Goal: Task Accomplishment & Management: Use online tool/utility

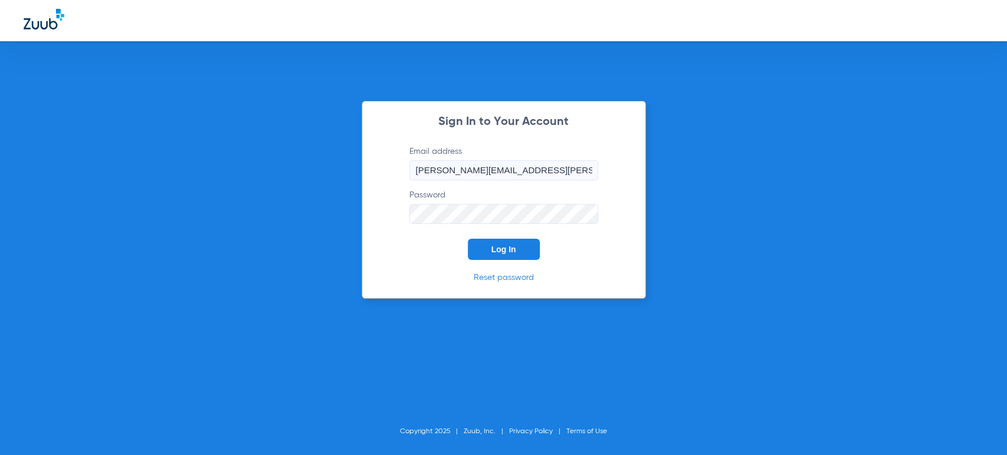
click at [509, 242] on button "Log In" at bounding box center [504, 249] width 72 height 21
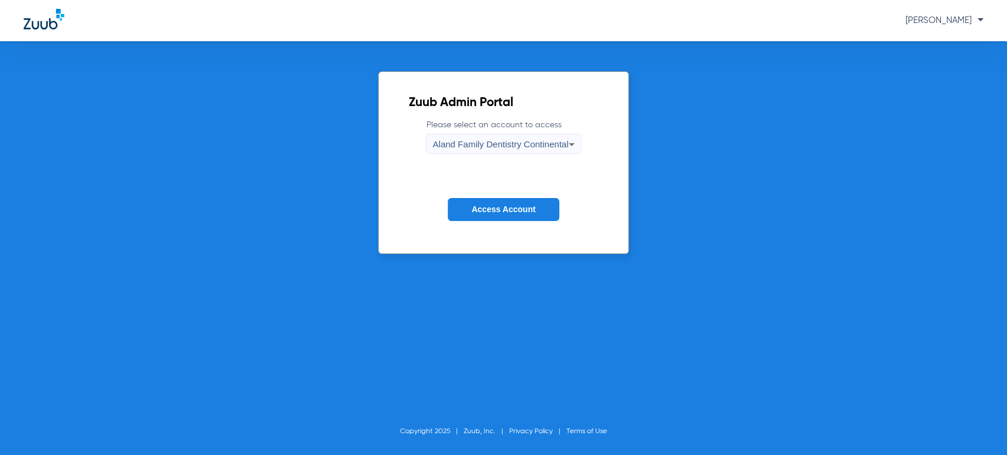
click at [268, 172] on div "Zuub Admin Portal Please select an account to access Aland Family Dentistry Con…" at bounding box center [503, 248] width 1007 height 414
click at [471, 136] on div "Aland Family Dentistry Continental" at bounding box center [500, 144] width 136 height 20
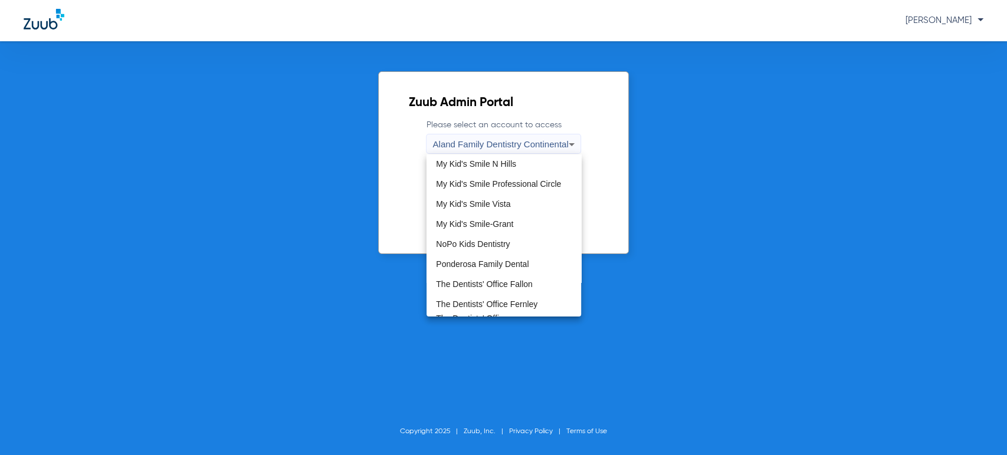
scroll to position [327, 0]
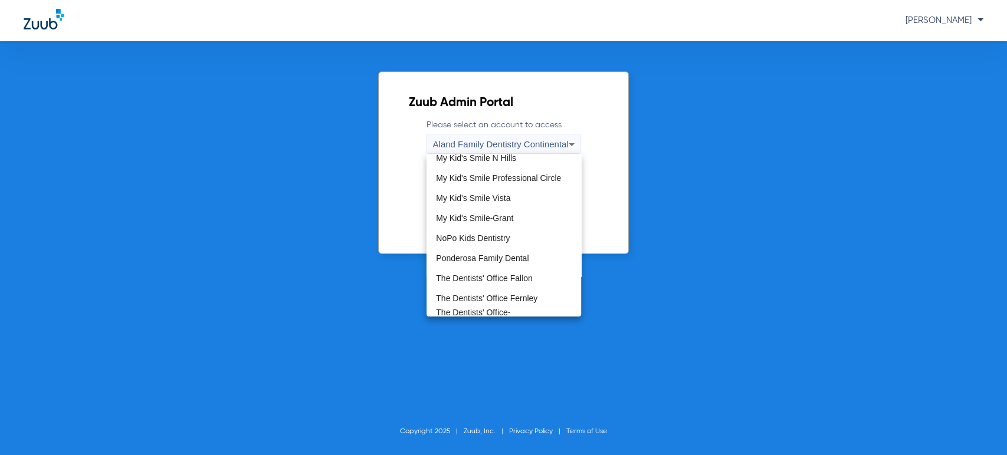
click at [511, 221] on span "My Kid's Smile-Grant" at bounding box center [474, 218] width 77 height 8
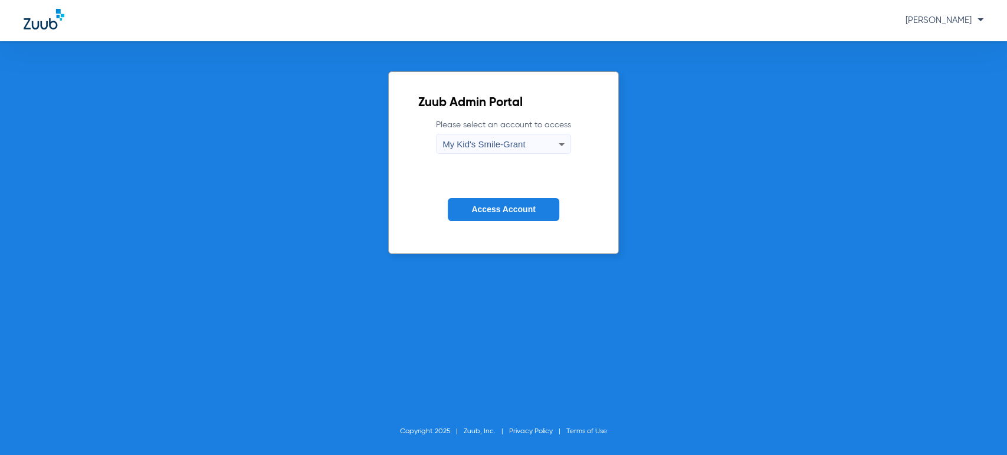
click at [511, 213] on span "Access Account" at bounding box center [503, 209] width 64 height 9
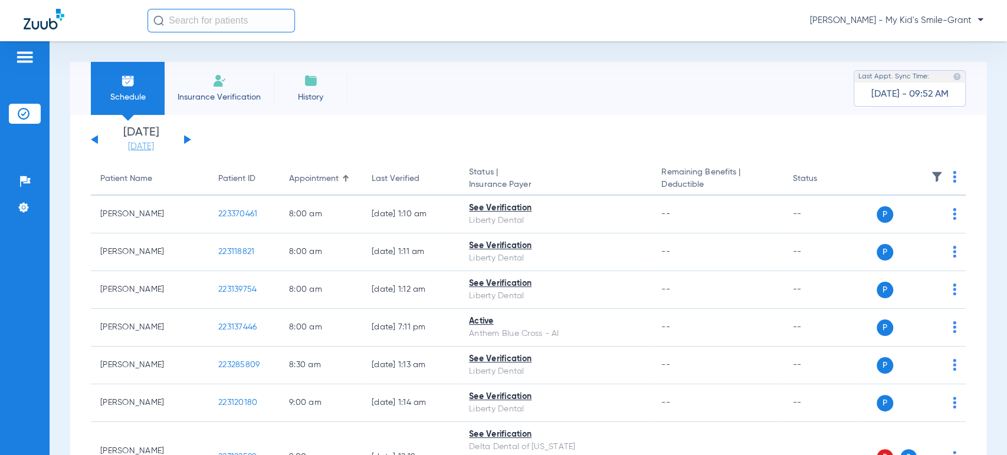
click at [137, 148] on link "[DATE]" at bounding box center [141, 147] width 71 height 12
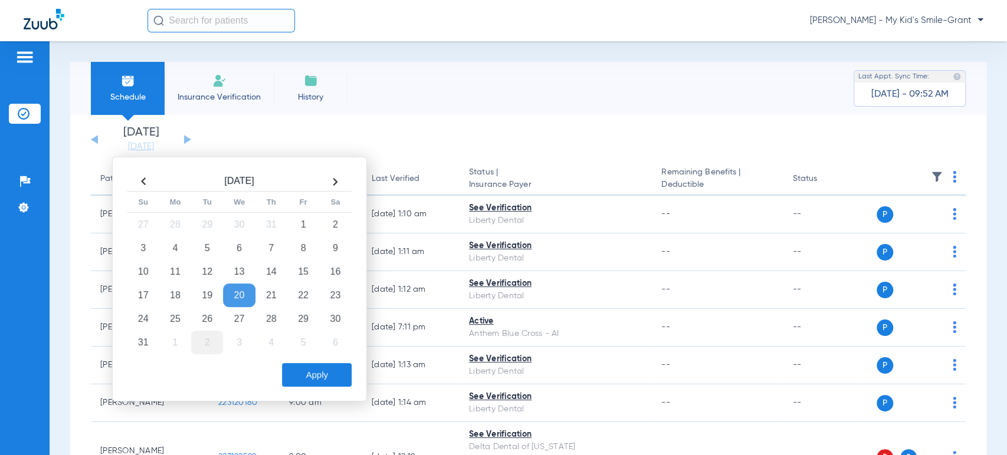
click at [212, 339] on td "2" at bounding box center [207, 343] width 32 height 24
click at [293, 379] on button "Apply" at bounding box center [317, 375] width 70 height 24
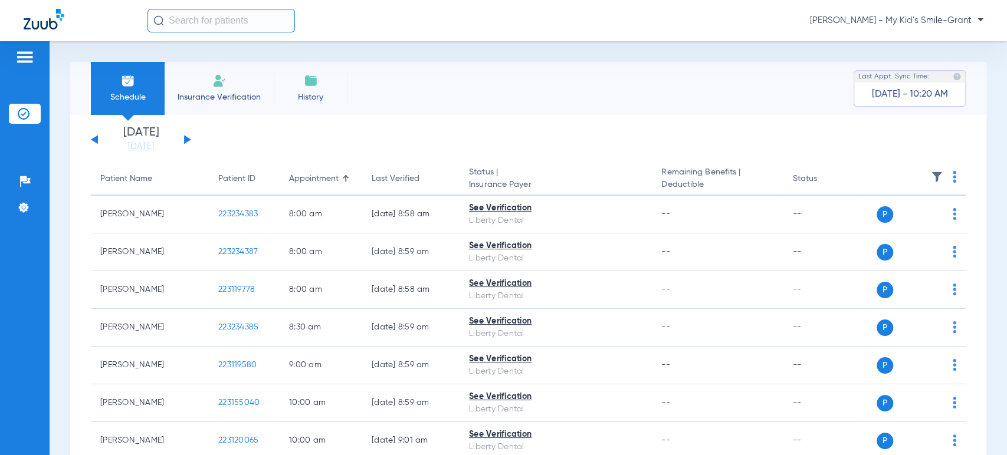
click at [900, 28] on div "[PERSON_NAME] - My Kid's Smile-Grant" at bounding box center [565, 21] width 836 height 24
click at [915, 15] on span "[PERSON_NAME] - My Kid's Smile-Grant" at bounding box center [896, 21] width 173 height 12
click at [920, 38] on span "Account Selection" at bounding box center [939, 42] width 66 height 8
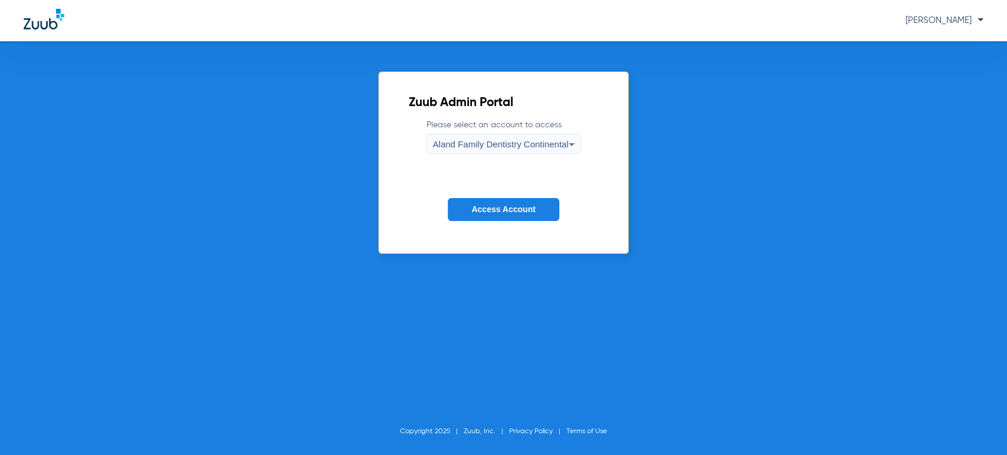
click at [530, 150] on div "Aland Family Dentistry Continental" at bounding box center [500, 144] width 136 height 20
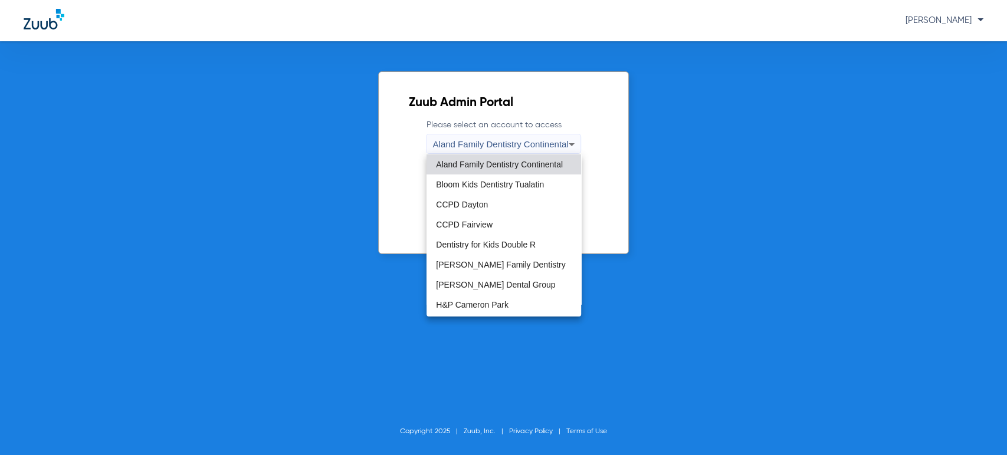
click at [395, 209] on div at bounding box center [503, 227] width 1007 height 455
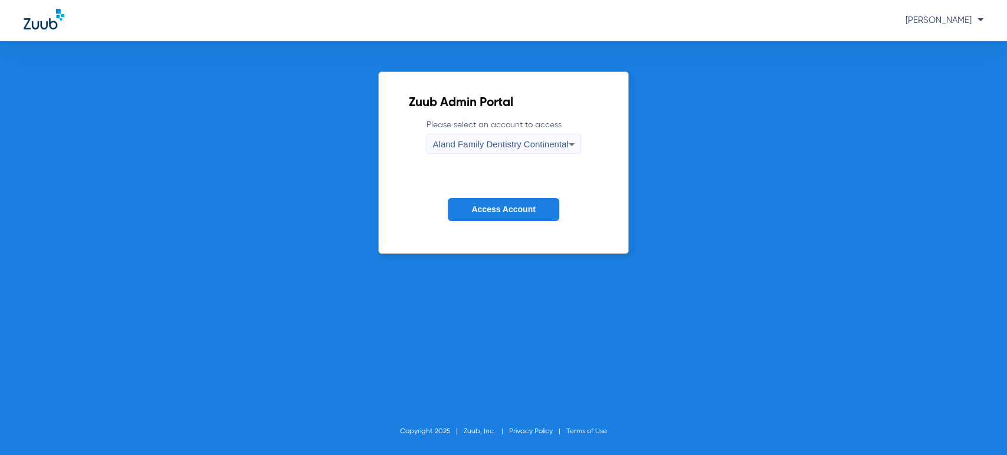
click at [467, 213] on button "Access Account" at bounding box center [503, 209] width 111 height 23
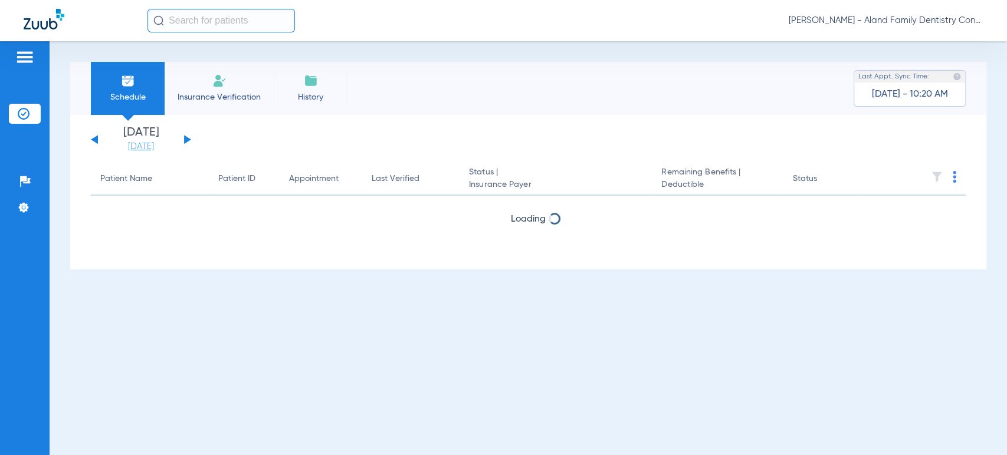
click at [142, 142] on link "[DATE]" at bounding box center [141, 147] width 71 height 12
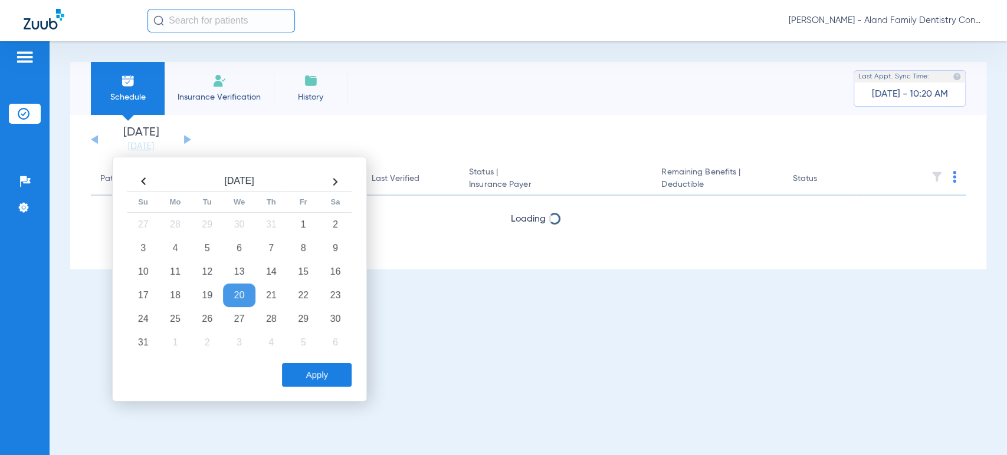
click at [199, 340] on td "2" at bounding box center [207, 343] width 32 height 24
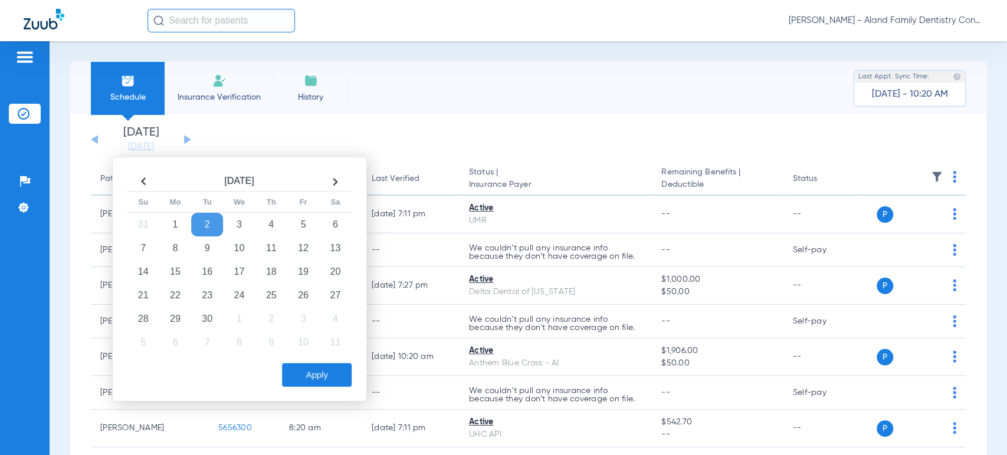
click at [290, 376] on button "Apply" at bounding box center [317, 375] width 70 height 24
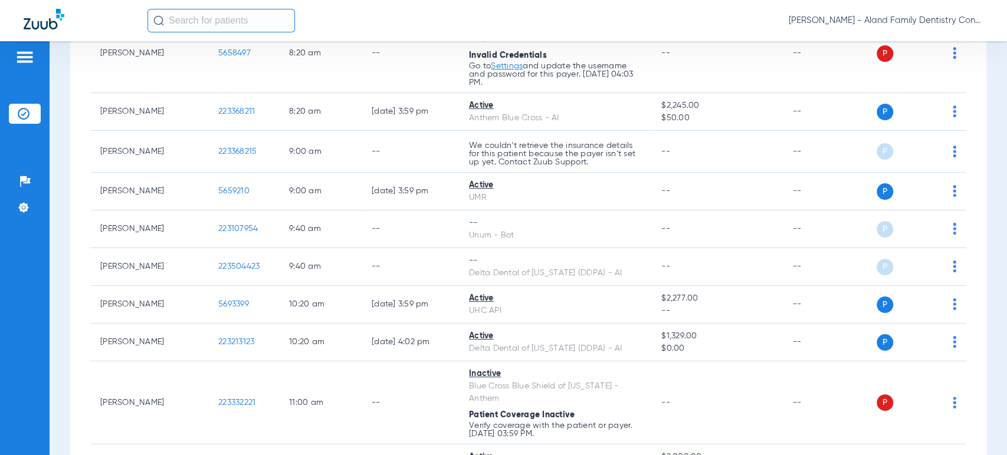
scroll to position [262, 0]
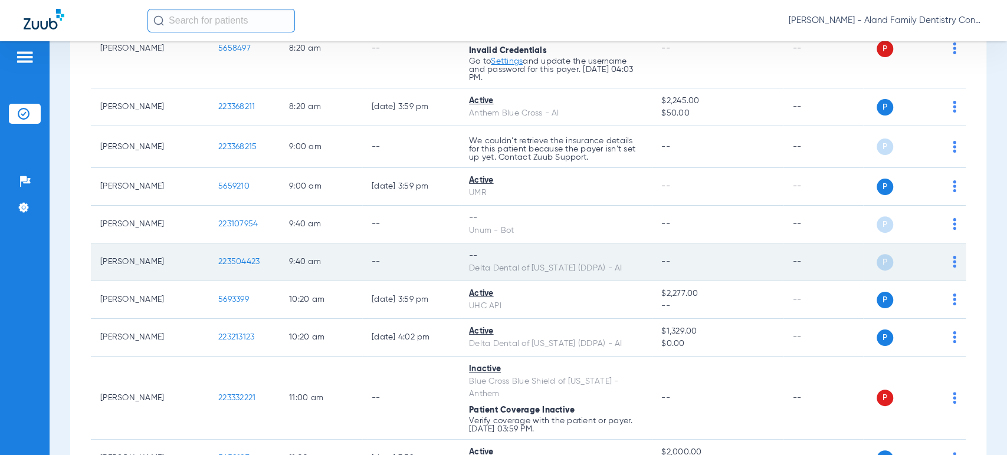
click at [953, 258] on img at bounding box center [955, 262] width 4 height 12
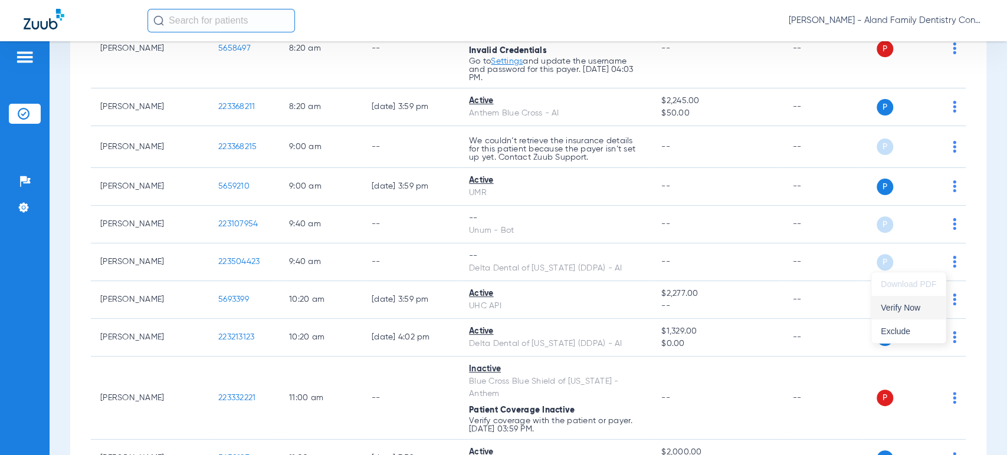
click at [901, 310] on span "Verify Now" at bounding box center [908, 308] width 55 height 8
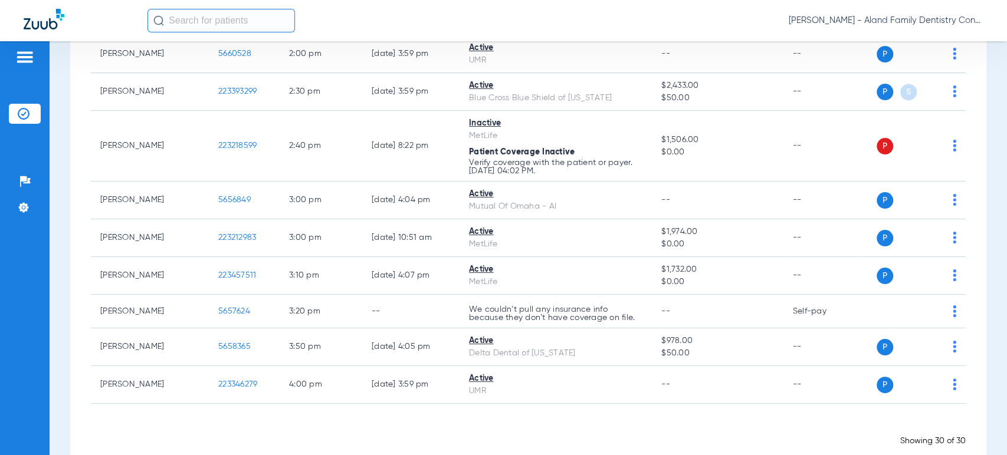
scroll to position [1135, 0]
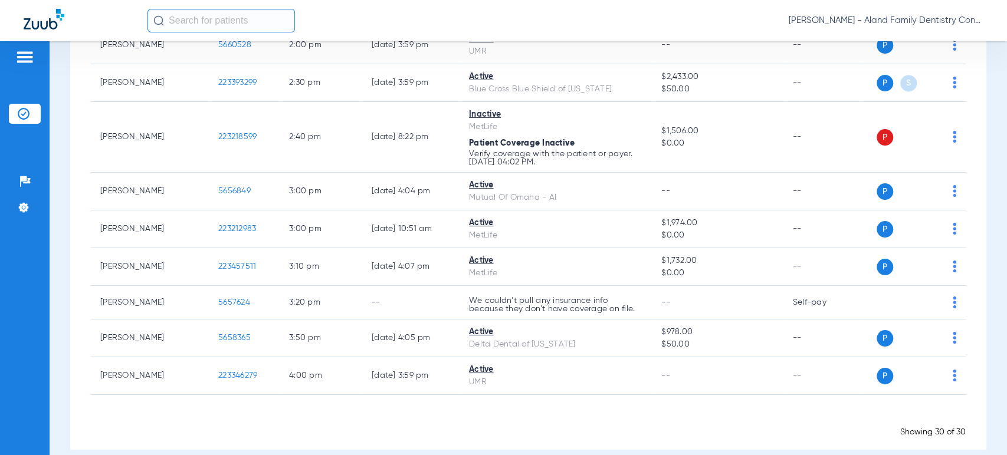
click at [57, 201] on div "Schedule Insurance Verification History Last Appt. Sync Time: [DATE] - 10:20 AM…" at bounding box center [528, 248] width 957 height 414
drag, startPoint x: 67, startPoint y: 172, endPoint x: 76, endPoint y: 169, distance: 9.2
click at [67, 172] on div "Schedule Insurance Verification History Last Appt. Sync Time: [DATE] - 10:20 AM…" at bounding box center [528, 248] width 957 height 414
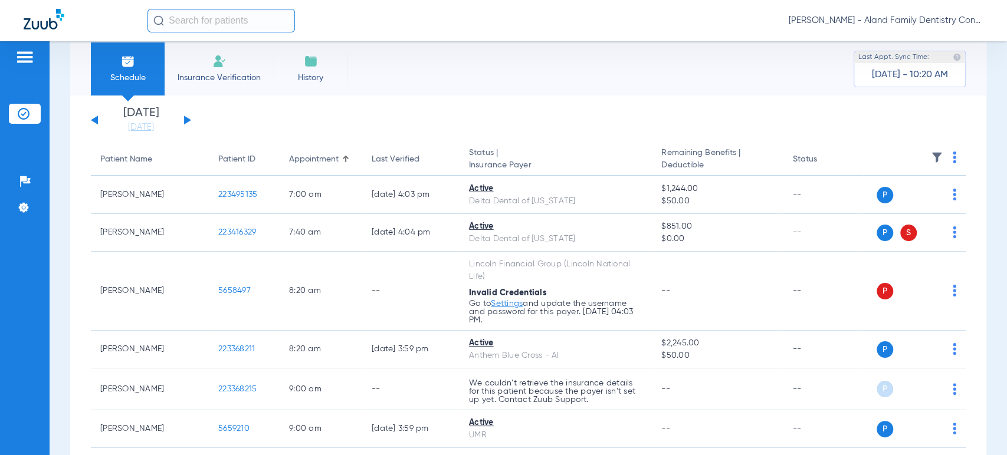
scroll to position [0, 0]
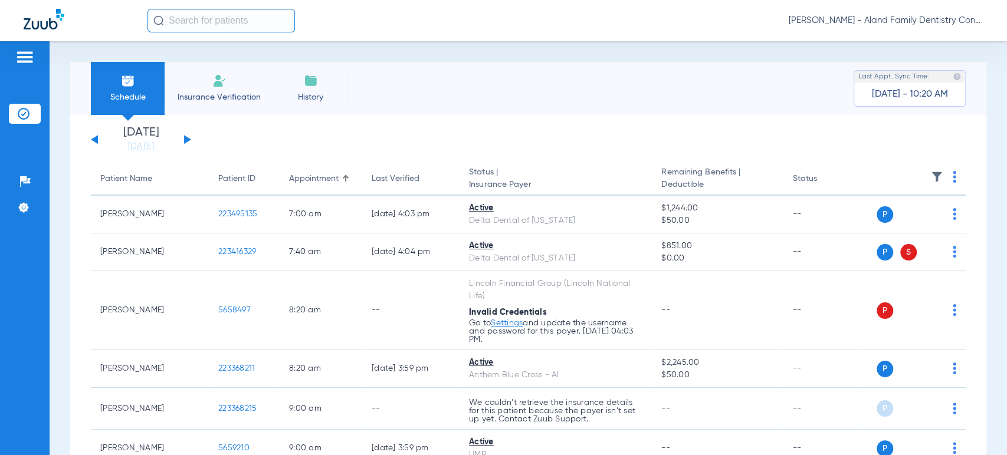
click at [187, 137] on button at bounding box center [187, 139] width 7 height 9
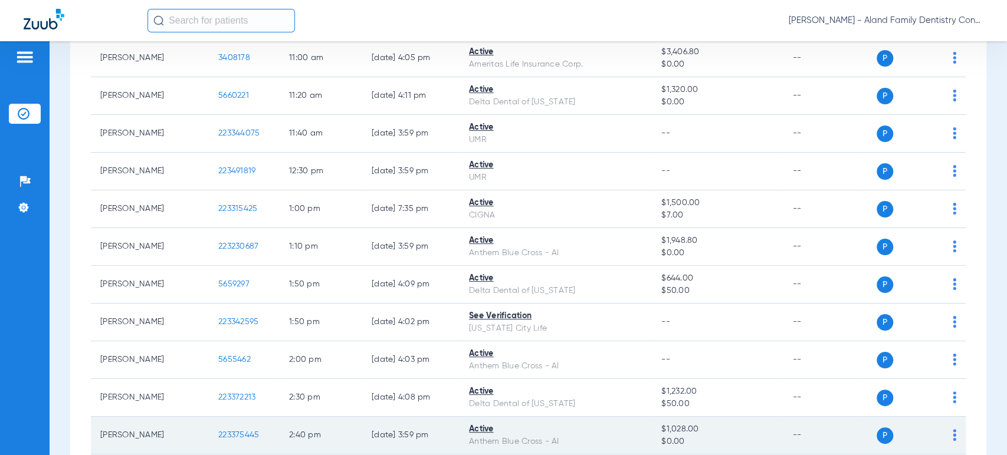
scroll to position [876, 0]
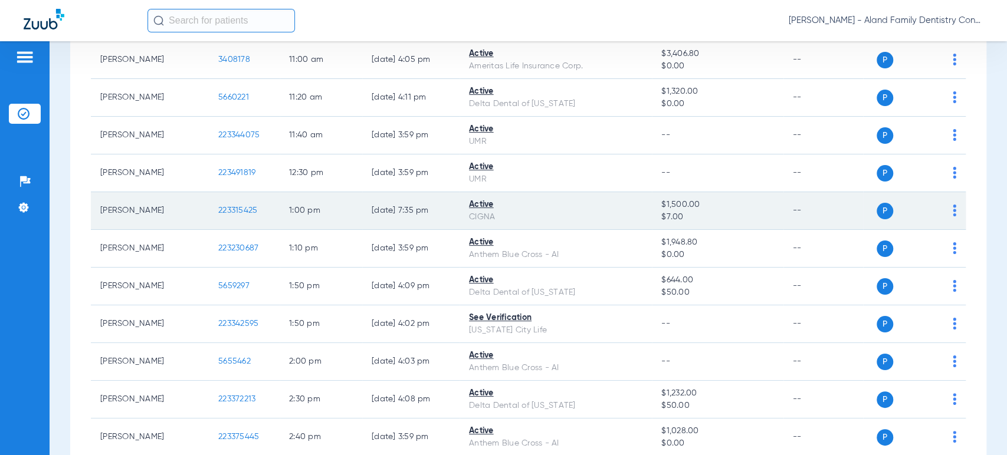
click at [953, 209] on img at bounding box center [955, 211] width 4 height 12
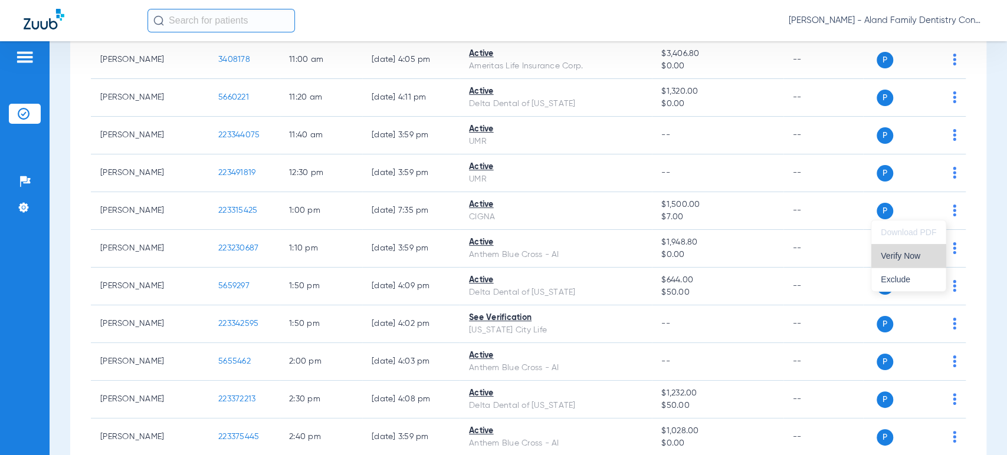
click at [923, 258] on span "Verify Now" at bounding box center [908, 256] width 55 height 8
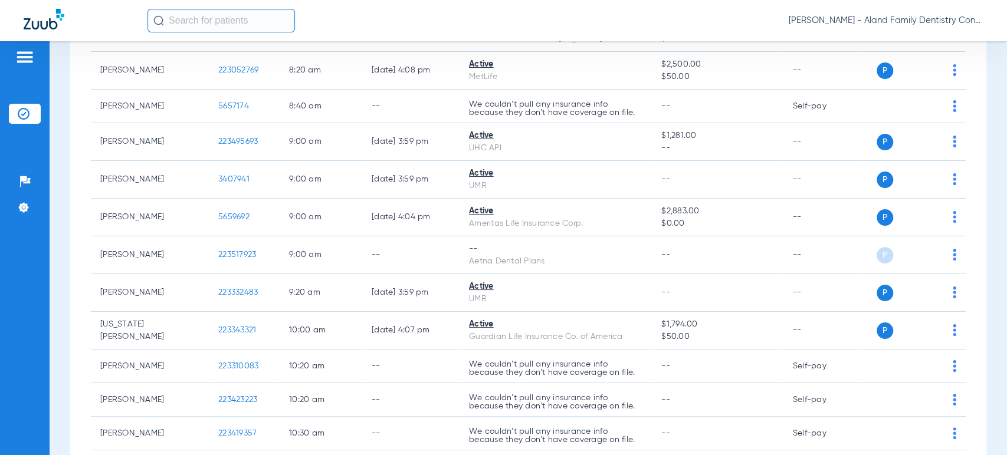
scroll to position [352, 0]
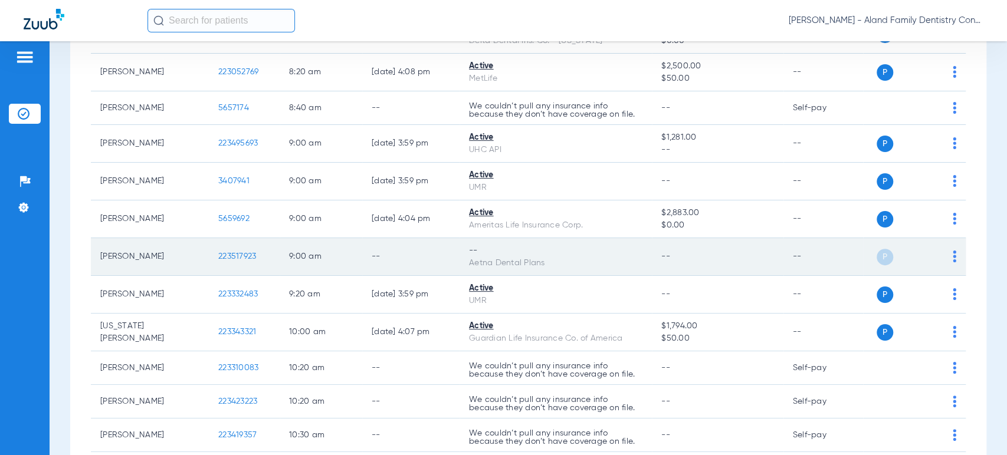
click at [953, 257] on img at bounding box center [955, 257] width 4 height 12
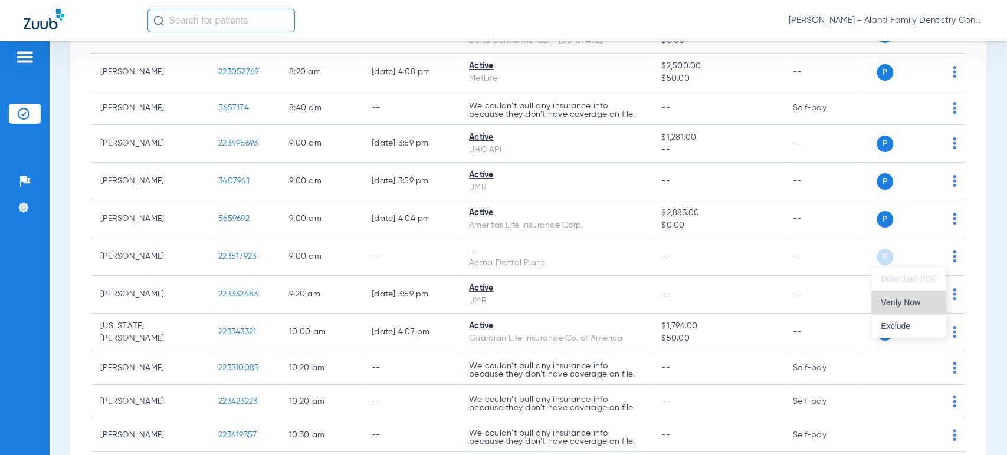
click at [898, 301] on span "Verify Now" at bounding box center [908, 302] width 55 height 8
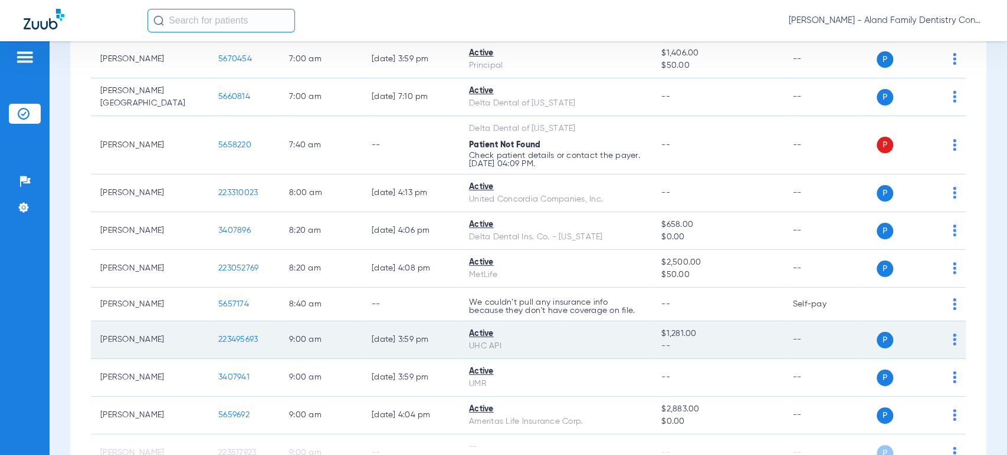
scroll to position [90, 0]
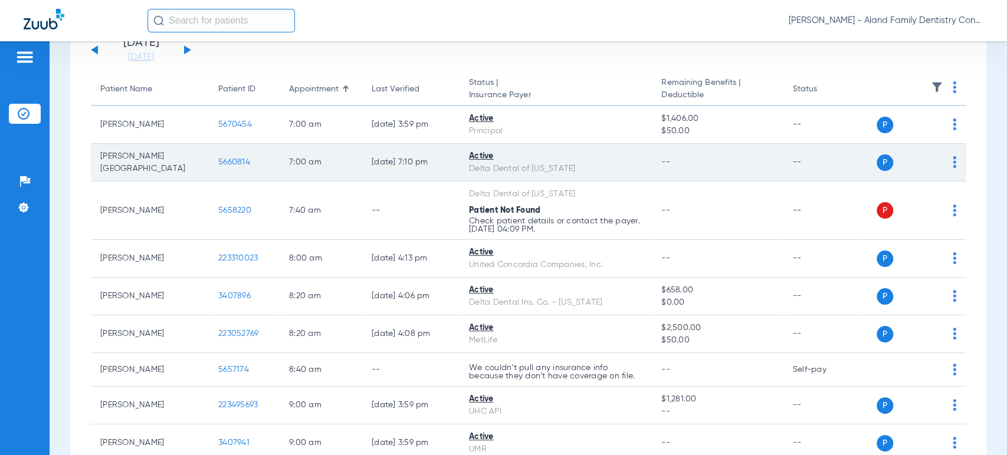
click at [953, 160] on img at bounding box center [955, 162] width 4 height 12
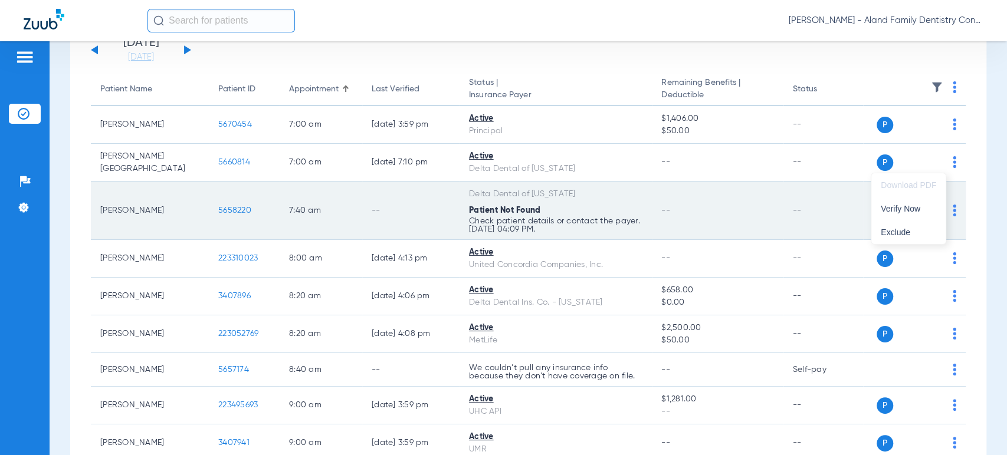
drag, startPoint x: 931, startPoint y: 206, endPoint x: 895, endPoint y: 211, distance: 36.2
click at [930, 206] on span "Verify Now" at bounding box center [908, 209] width 55 height 8
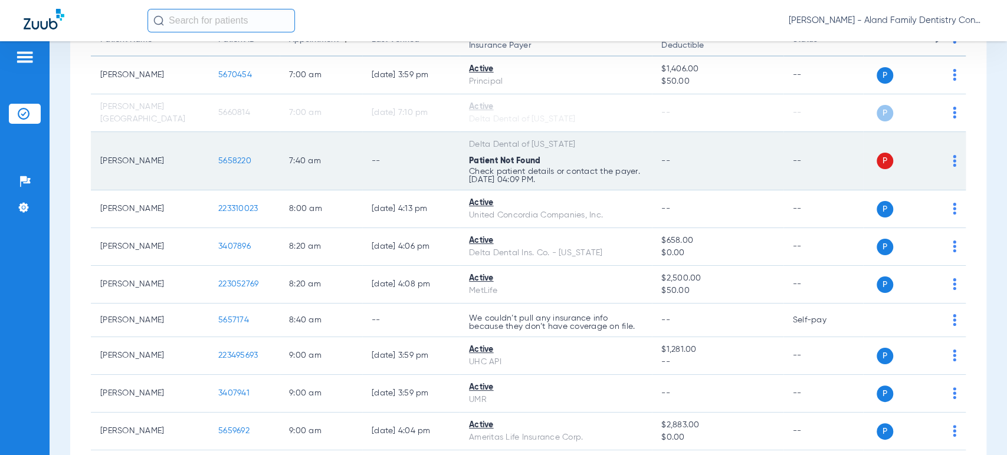
scroll to position [0, 0]
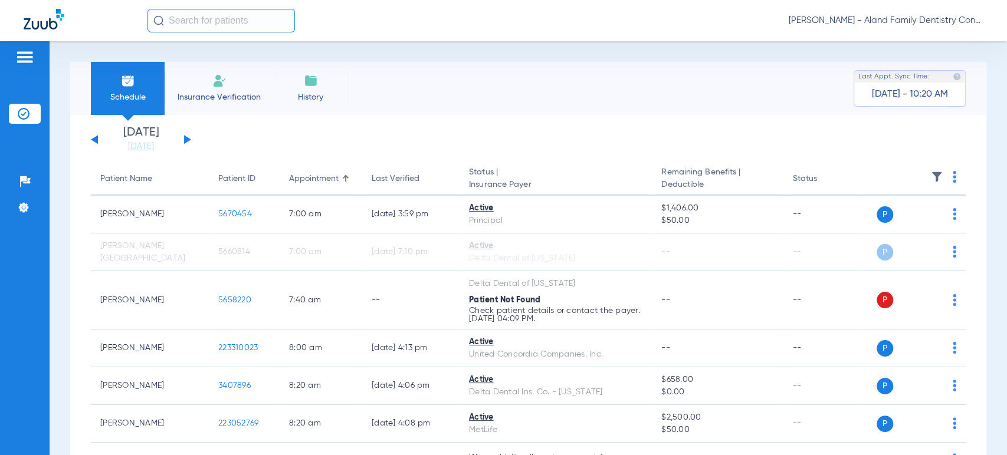
click at [186, 142] on button at bounding box center [187, 139] width 7 height 9
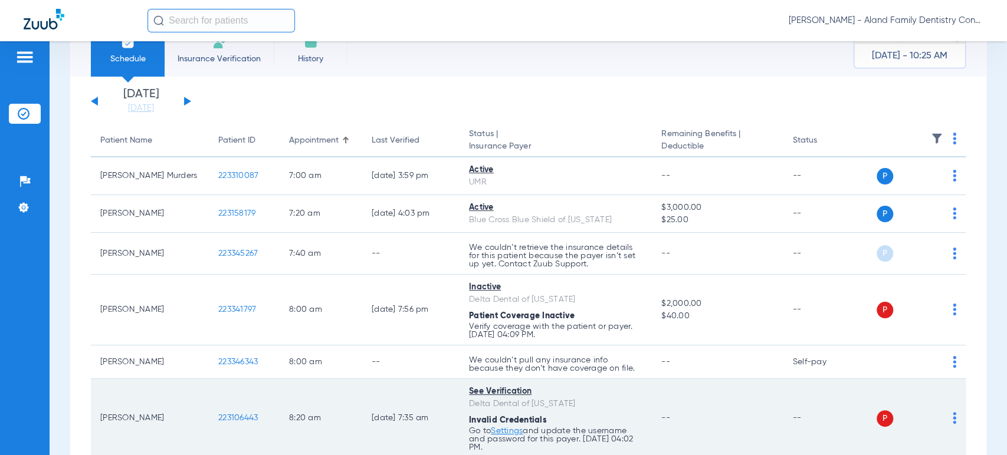
scroll to position [12, 0]
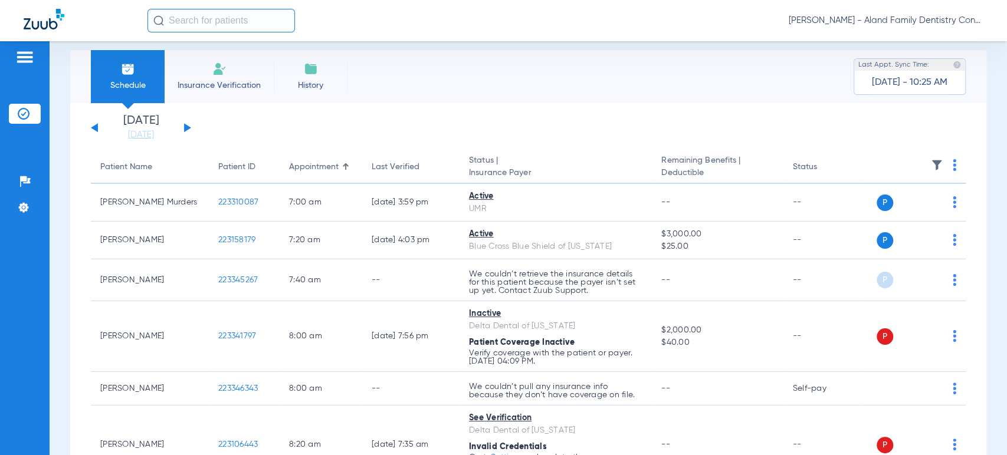
click at [189, 126] on div "[DATE] [DATE] [DATE] [DATE] [DATE] [DATE] [DATE] [DATE] [DATE] [DATE] [DATE] [D…" at bounding box center [141, 128] width 100 height 26
click at [183, 129] on div "[DATE] [DATE] [DATE] [DATE] [DATE] [DATE] [DATE] [DATE] [DATE] [DATE] [DATE] [D…" at bounding box center [141, 128] width 100 height 26
click at [191, 128] on app-single-date-navigator "[DATE] [DATE] [DATE] [DATE] [DATE] [DATE] [DATE] [DATE] [DATE] [DATE] [DATE] [D…" at bounding box center [528, 128] width 875 height 26
click at [192, 128] on app-single-date-navigator "[DATE] [DATE] [DATE] [DATE] [DATE] [DATE] [DATE] [DATE] [DATE] [DATE] [DATE] [D…" at bounding box center [528, 128] width 875 height 26
click at [189, 129] on button at bounding box center [187, 127] width 7 height 9
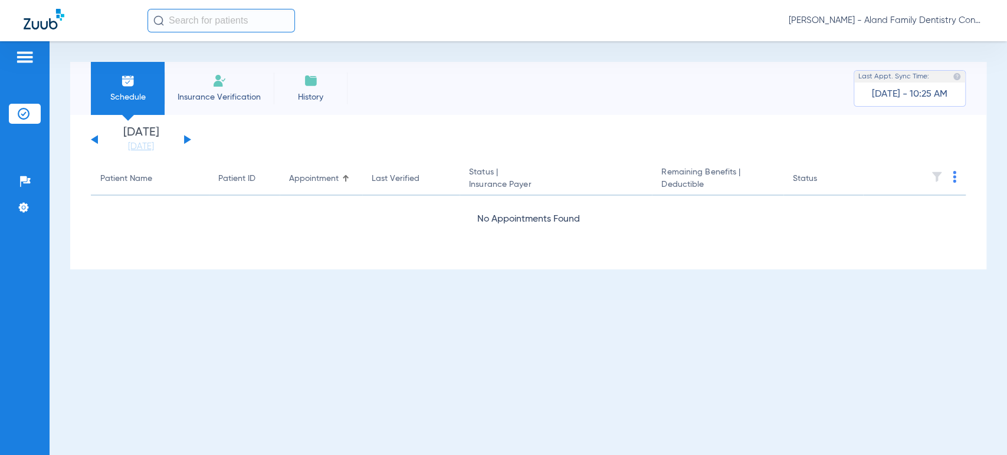
click at [94, 144] on div "[DATE] [DATE] [DATE] [DATE] [DATE] [DATE] [DATE] [DATE] [DATE] [DATE] [DATE] [D…" at bounding box center [141, 140] width 100 height 26
click at [93, 143] on div "[DATE] [DATE] [DATE] [DATE] [DATE] [DATE] [DATE] [DATE] [DATE] [DATE] [DATE] [D…" at bounding box center [141, 140] width 100 height 26
click at [96, 140] on button at bounding box center [94, 139] width 7 height 9
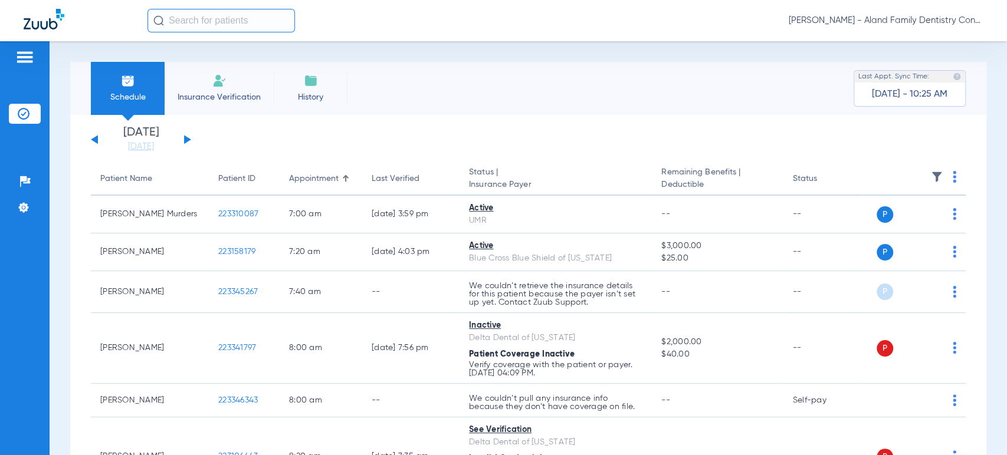
click at [184, 140] on button at bounding box center [187, 139] width 7 height 9
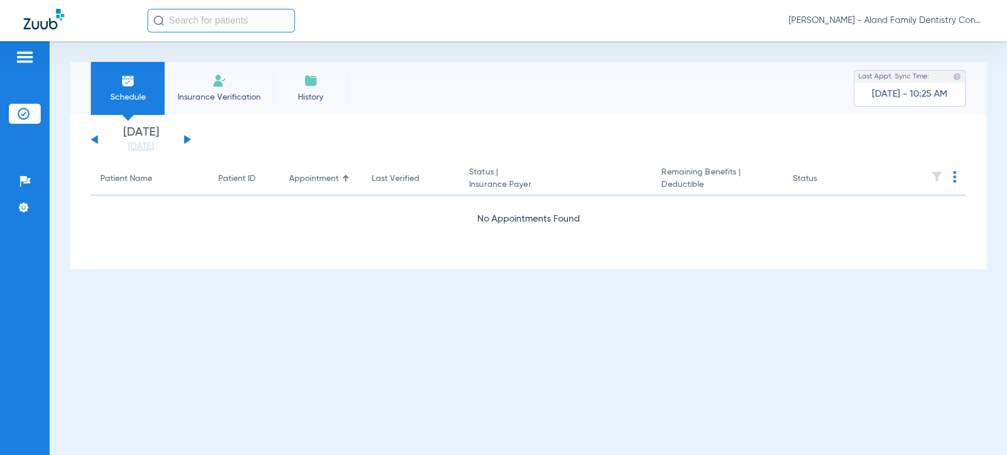
click at [184, 140] on button at bounding box center [187, 139] width 7 height 9
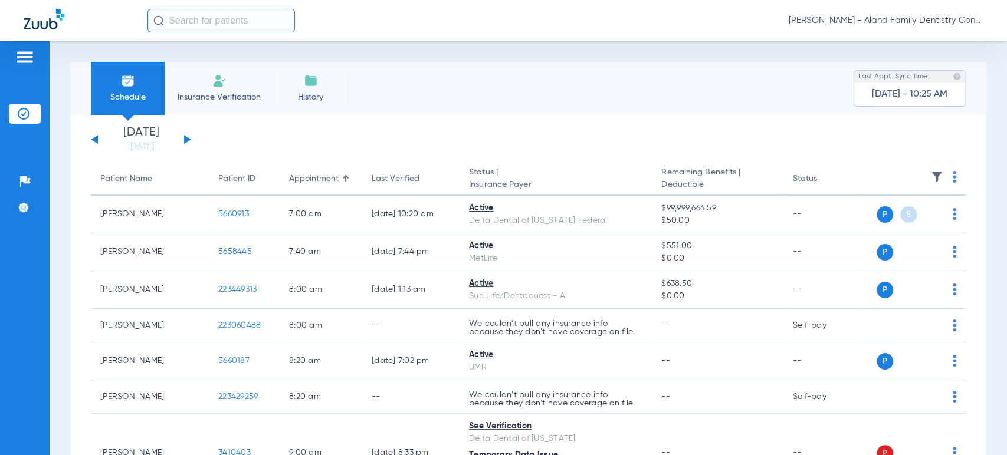
click at [953, 173] on img at bounding box center [955, 177] width 4 height 12
drag, startPoint x: 924, startPoint y: 225, endPoint x: 585, endPoint y: 168, distance: 344.0
click at [924, 227] on span "Verify All" at bounding box center [899, 224] width 74 height 8
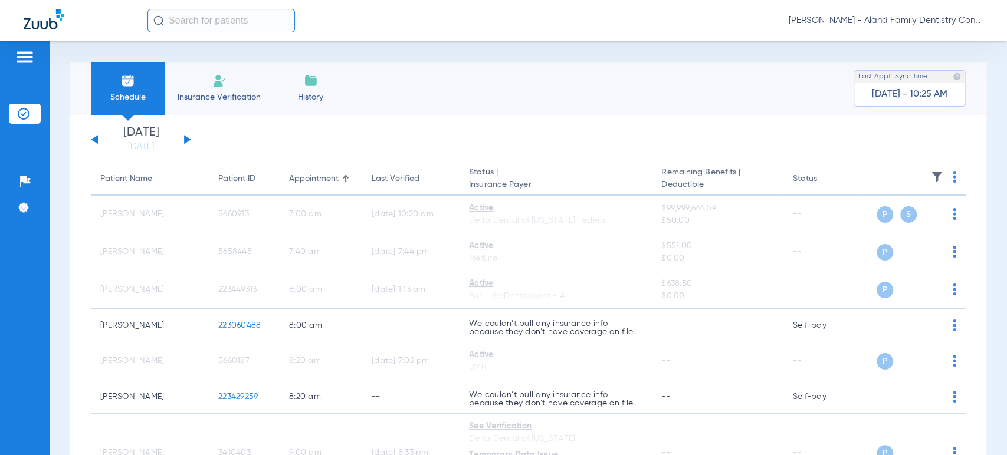
click at [185, 137] on button at bounding box center [187, 139] width 7 height 9
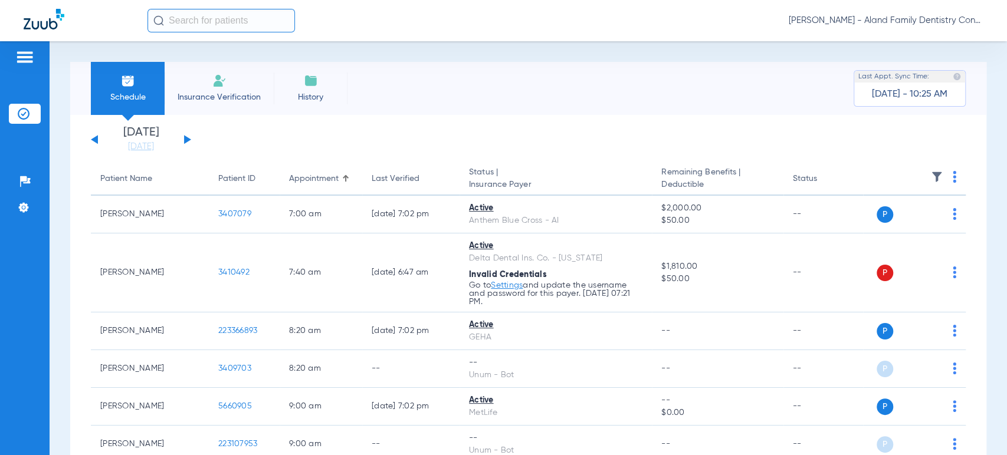
click at [953, 182] on img at bounding box center [955, 177] width 4 height 12
click at [920, 219] on button "Verify All" at bounding box center [899, 224] width 93 height 24
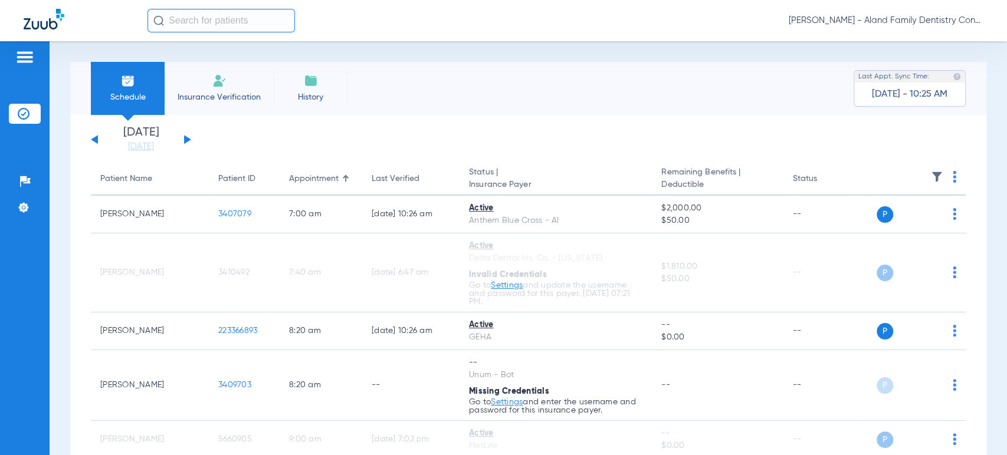
click at [185, 139] on button at bounding box center [187, 139] width 7 height 9
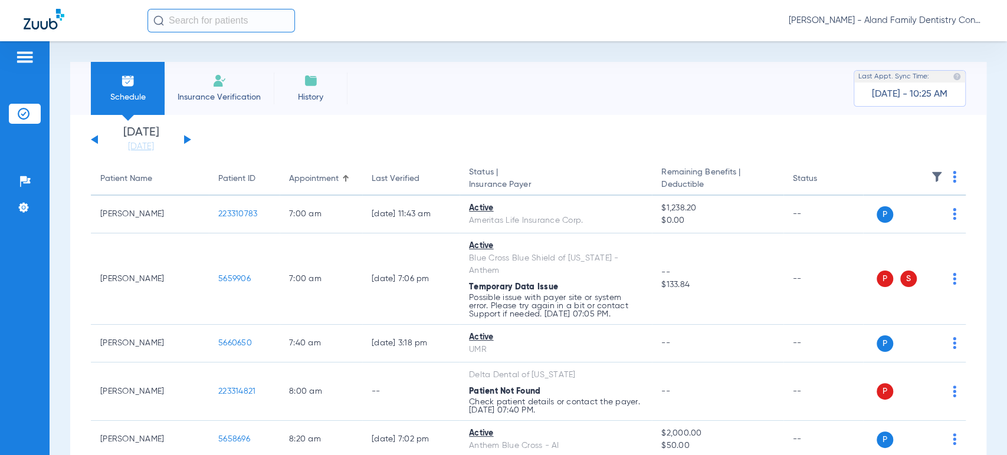
click at [941, 178] on th at bounding box center [914, 179] width 103 height 33
click at [953, 176] on img at bounding box center [955, 177] width 4 height 12
click at [927, 225] on span "Verify All" at bounding box center [899, 224] width 74 height 8
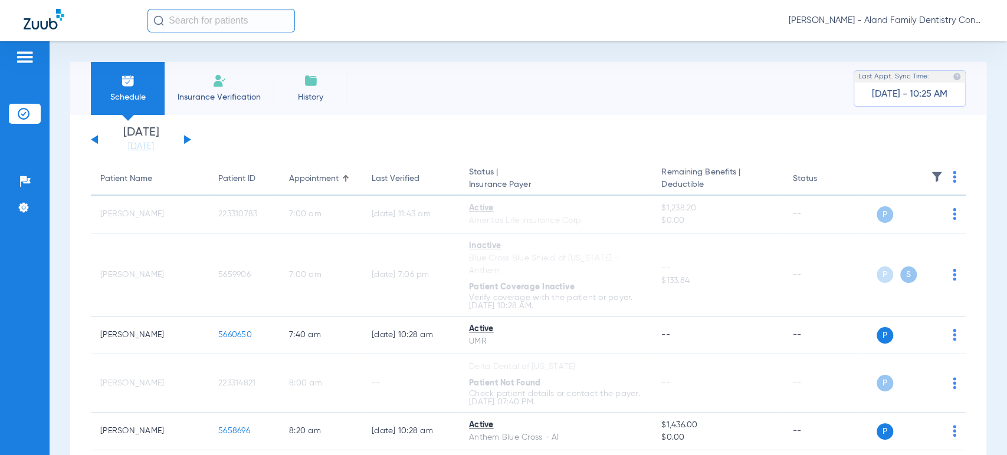
click at [190, 142] on div "[DATE] [DATE] [DATE] [DATE] [DATE] [DATE] [DATE] [DATE] [DATE] [DATE] [DATE] [D…" at bounding box center [141, 140] width 100 height 26
click at [189, 140] on button at bounding box center [187, 139] width 7 height 9
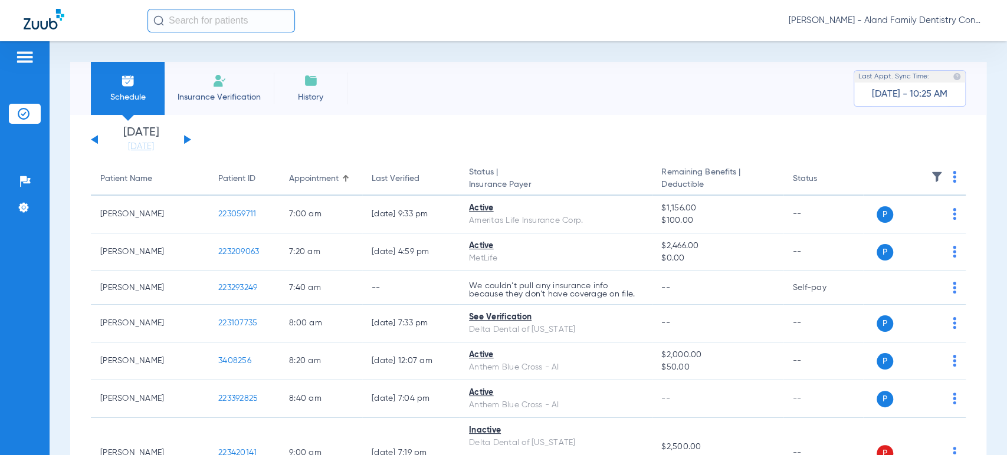
click at [939, 173] on th at bounding box center [914, 179] width 103 height 33
click at [953, 176] on img at bounding box center [955, 177] width 4 height 12
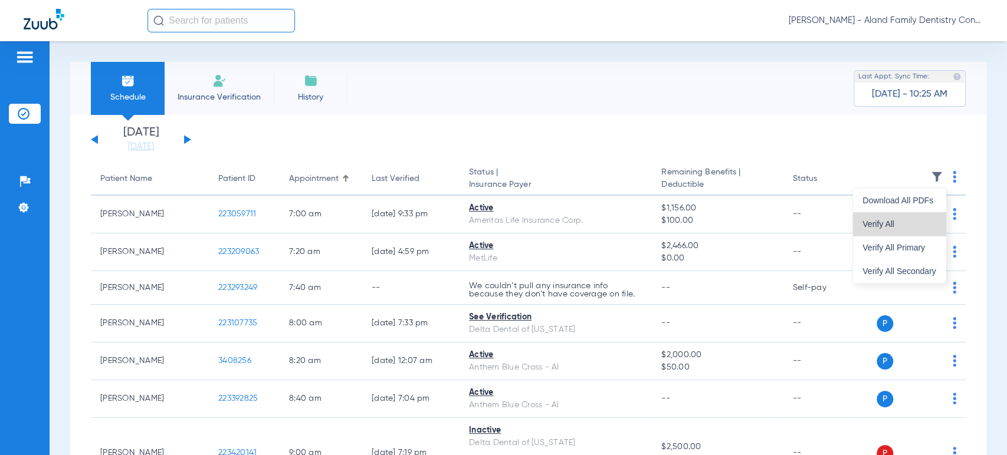
click at [913, 227] on span "Verify All" at bounding box center [899, 224] width 74 height 8
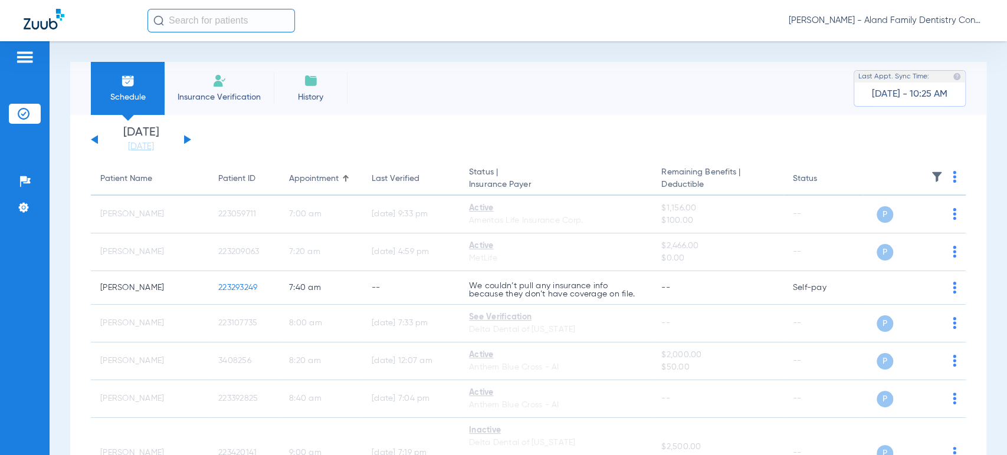
click at [186, 136] on button at bounding box center [187, 139] width 7 height 9
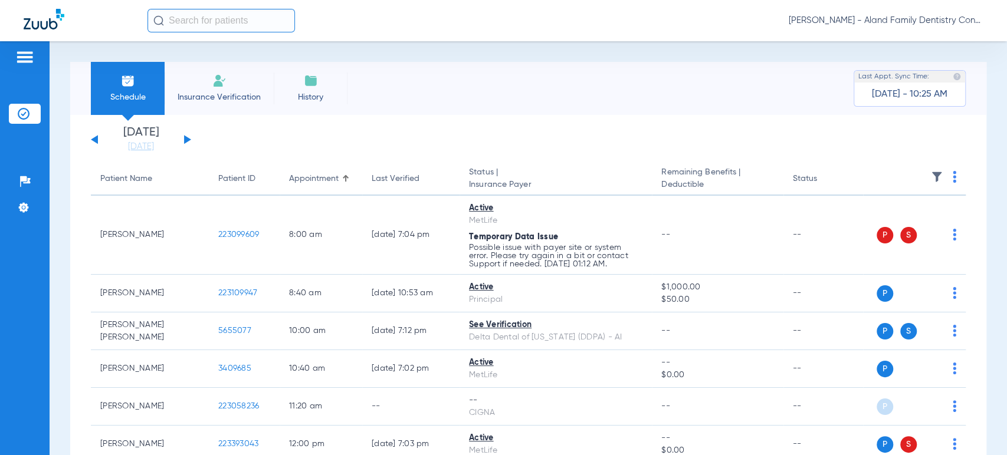
click at [947, 179] on th at bounding box center [914, 179] width 103 height 33
click at [953, 179] on img at bounding box center [955, 177] width 4 height 12
click at [921, 222] on span "Verify All" at bounding box center [899, 224] width 74 height 8
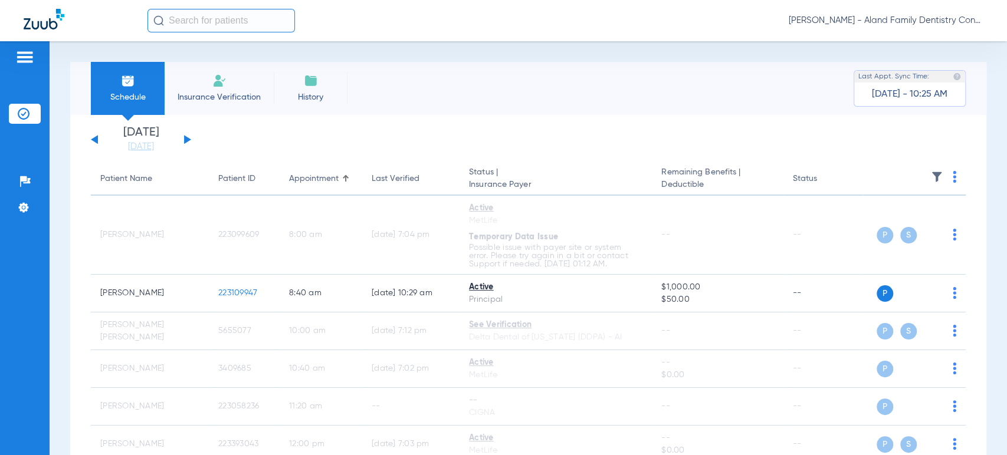
click at [189, 138] on div "[DATE] [DATE] [DATE] [DATE] [DATE] [DATE] [DATE] [DATE] [DATE] [DATE] [DATE] [D…" at bounding box center [141, 140] width 100 height 26
click at [187, 134] on div "[DATE] [DATE] [DATE] [DATE] [DATE] [DATE] [DATE] [DATE] [DATE] [DATE] [DATE] [D…" at bounding box center [141, 140] width 100 height 26
click at [187, 137] on div "[DATE] [DATE] [DATE] [DATE] [DATE] [DATE] [DATE] [DATE] [DATE] [DATE] [DATE] [D…" at bounding box center [141, 140] width 100 height 26
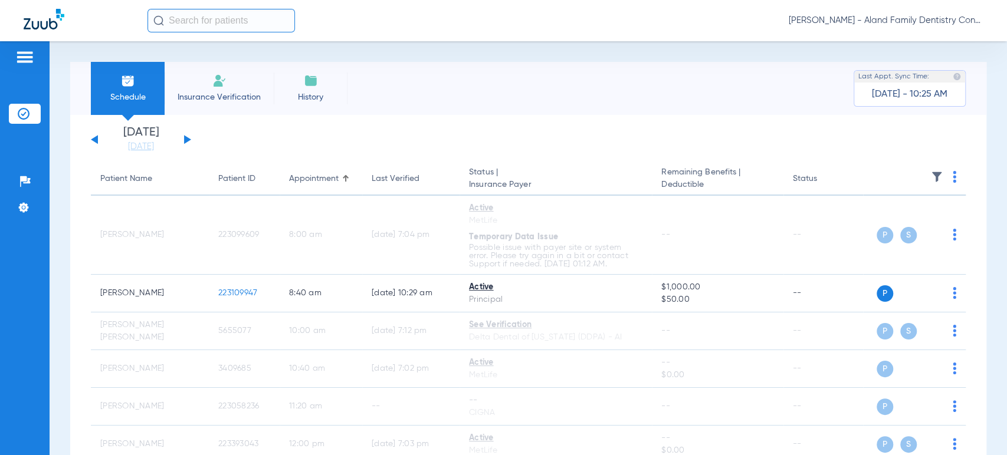
click at [188, 137] on button at bounding box center [187, 139] width 7 height 9
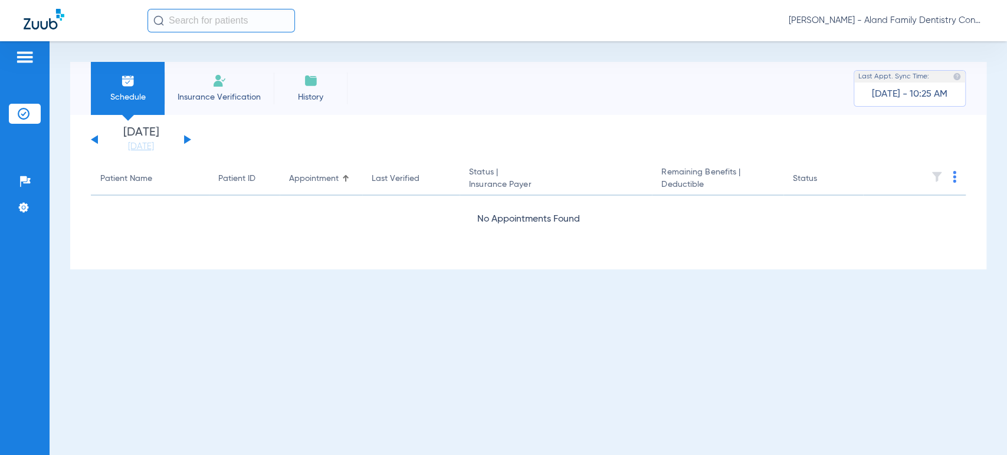
click at [188, 137] on button at bounding box center [187, 139] width 7 height 9
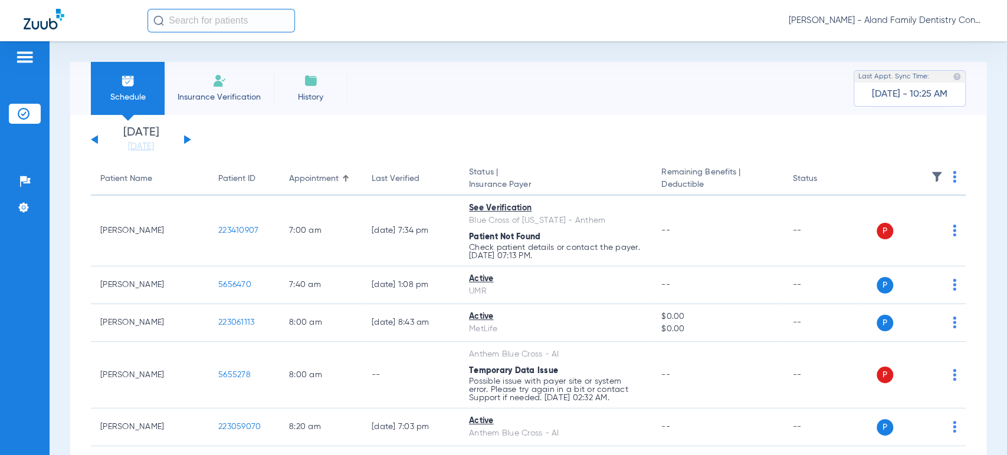
click at [953, 176] on img at bounding box center [955, 177] width 4 height 12
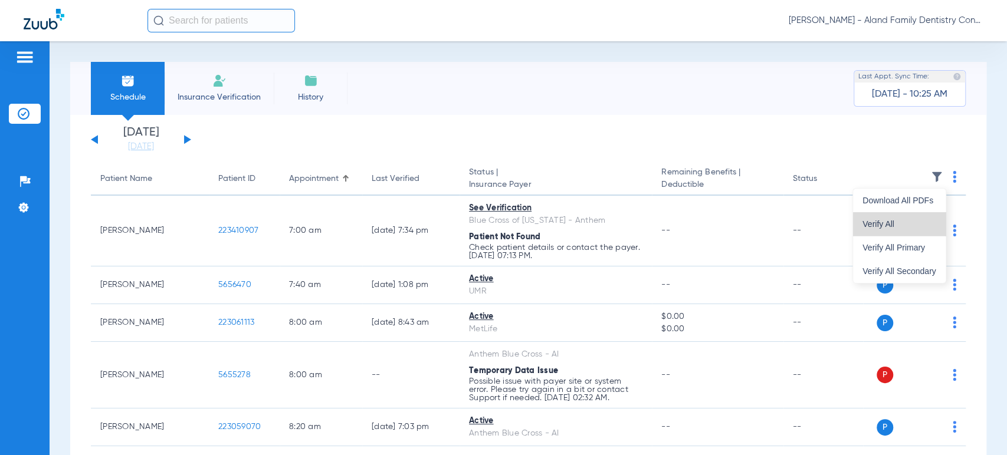
click at [918, 225] on span "Verify All" at bounding box center [899, 224] width 74 height 8
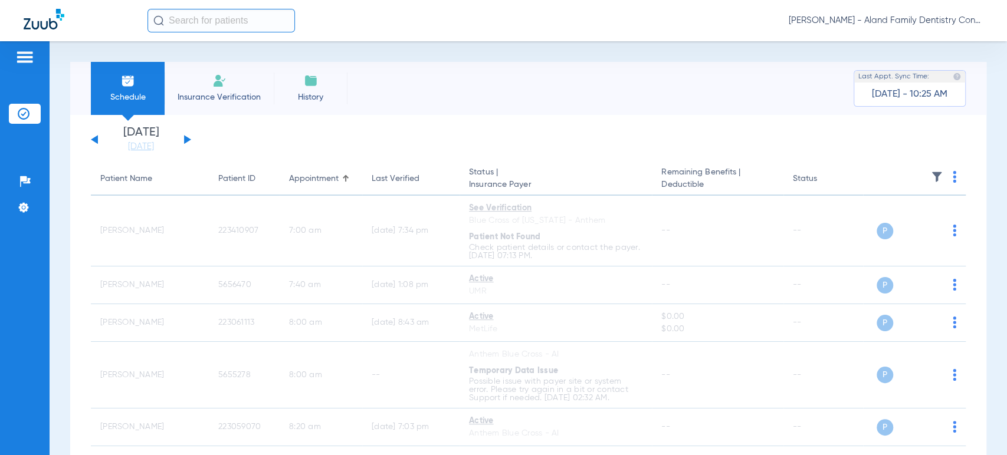
click at [878, 18] on span "[PERSON_NAME] - Aland Family Dentistry Continental" at bounding box center [886, 21] width 195 height 12
click at [931, 38] on span "Account Selection" at bounding box center [939, 42] width 66 height 8
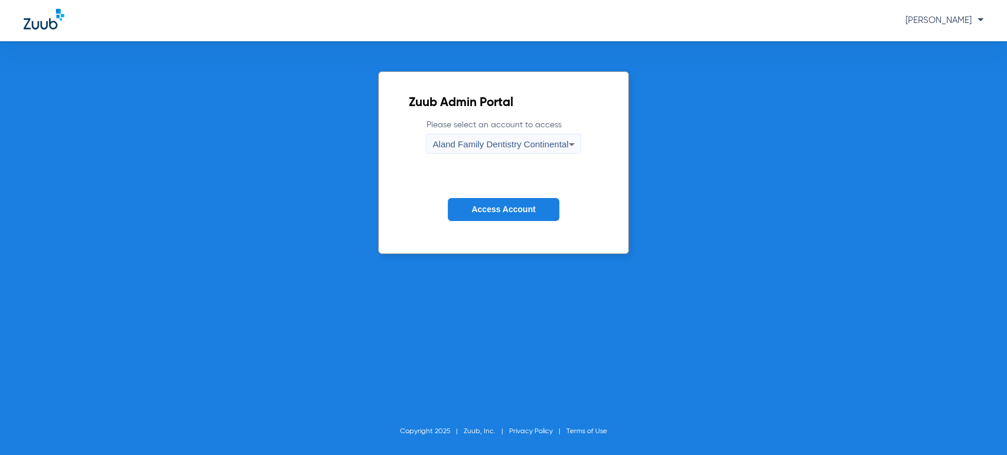
click at [548, 139] on span "Aland Family Dentistry Continental" at bounding box center [500, 144] width 136 height 10
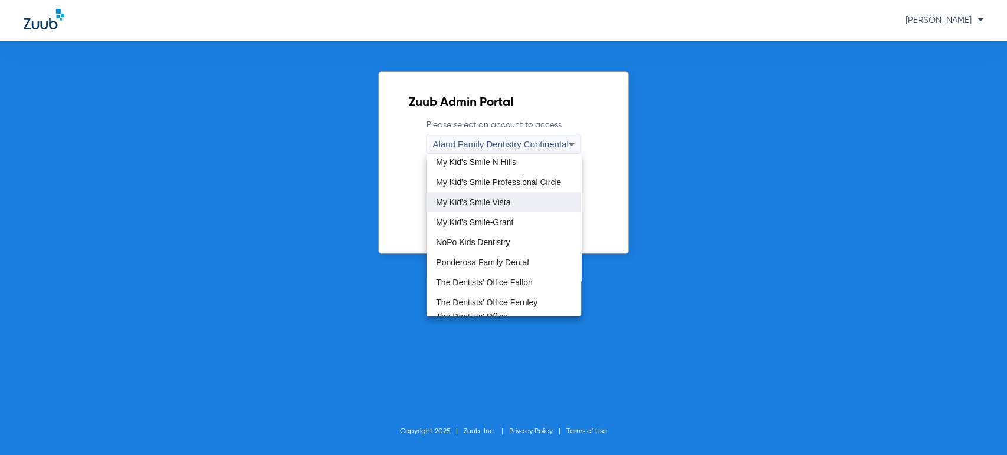
scroll to position [339, 0]
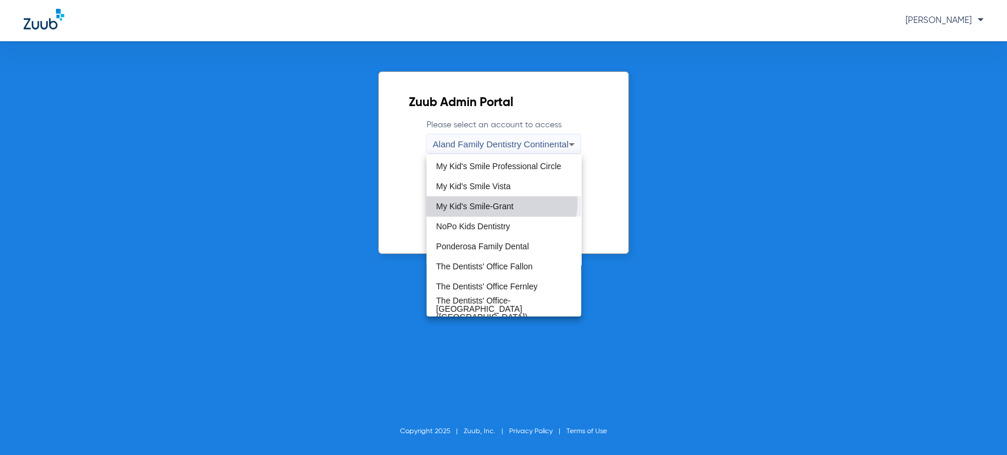
click at [501, 202] on span "My Kid's Smile-Grant" at bounding box center [474, 206] width 77 height 8
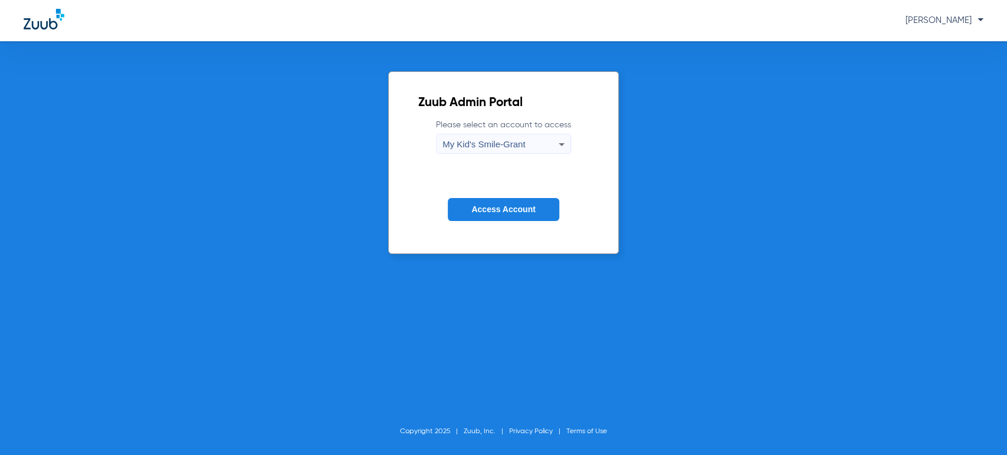
click at [500, 214] on span "Access Account" at bounding box center [503, 209] width 64 height 9
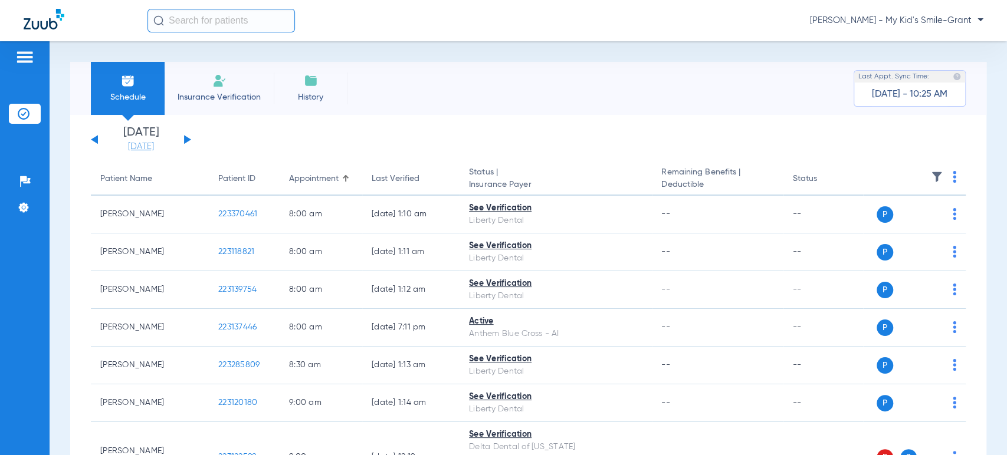
click at [153, 145] on link "[DATE]" at bounding box center [141, 147] width 71 height 12
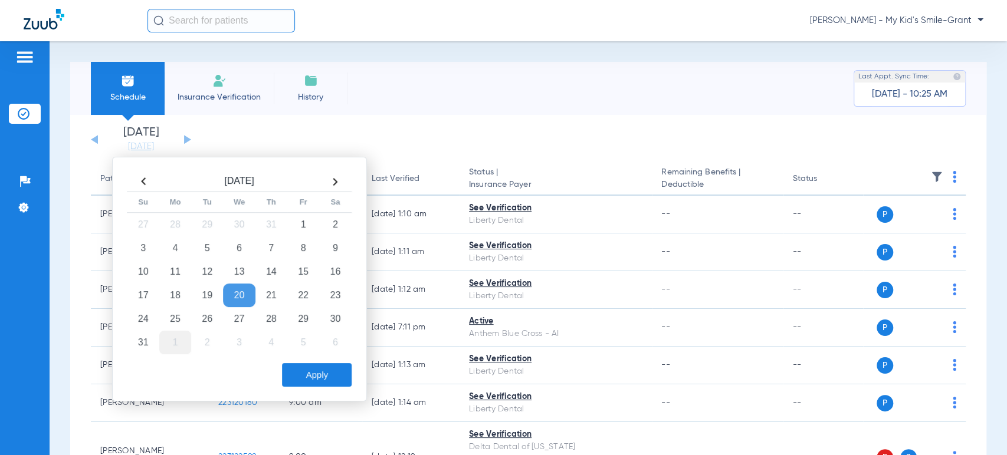
click at [173, 343] on td "1" at bounding box center [175, 343] width 32 height 24
click at [307, 373] on button "Apply" at bounding box center [317, 375] width 70 height 24
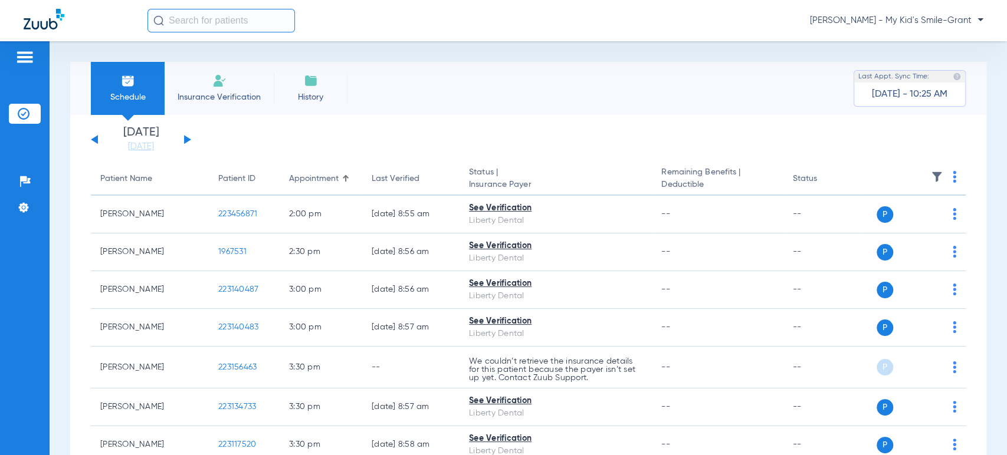
click at [189, 138] on button at bounding box center [187, 139] width 7 height 9
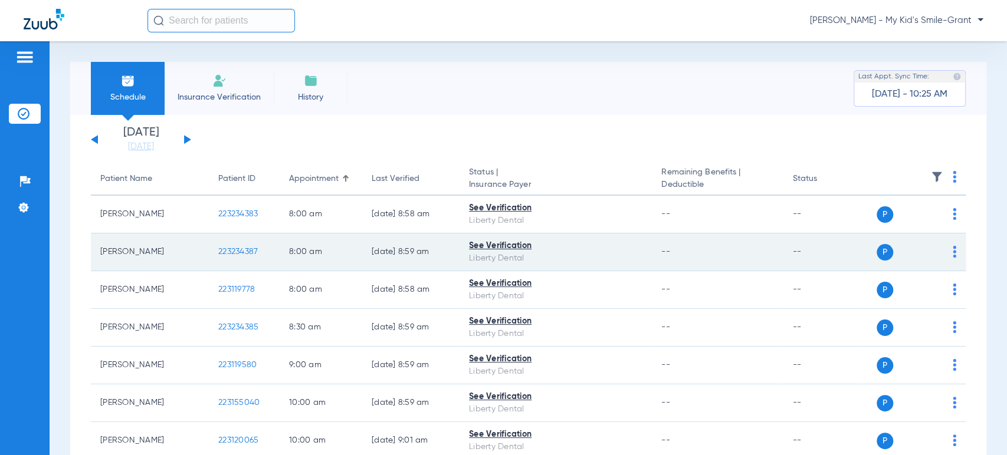
click at [187, 141] on button at bounding box center [187, 139] width 7 height 9
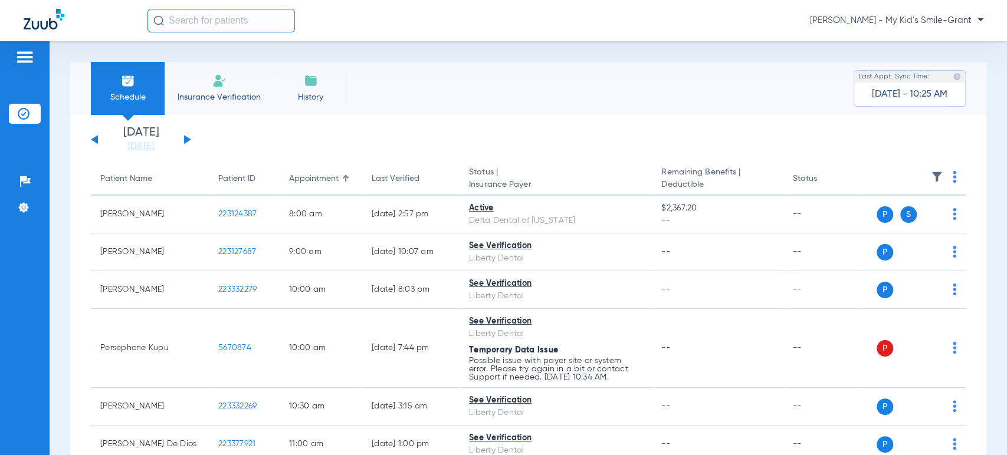
click at [941, 182] on th at bounding box center [914, 179] width 103 height 33
click at [953, 179] on img at bounding box center [955, 177] width 4 height 12
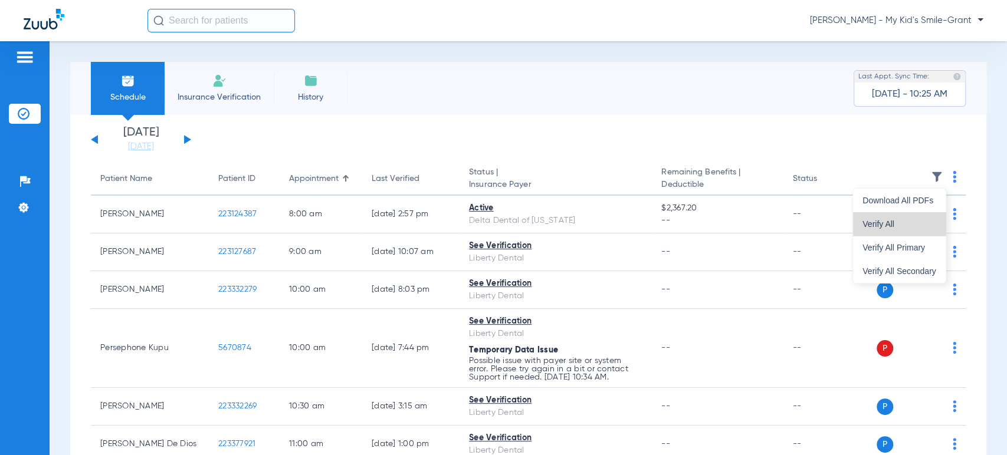
click at [919, 222] on span "Verify All" at bounding box center [899, 224] width 74 height 8
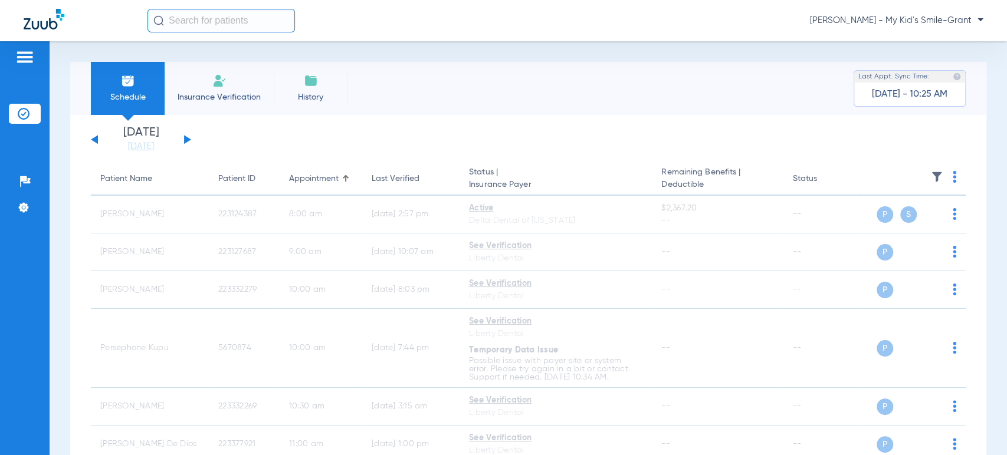
click at [187, 140] on button at bounding box center [187, 139] width 7 height 9
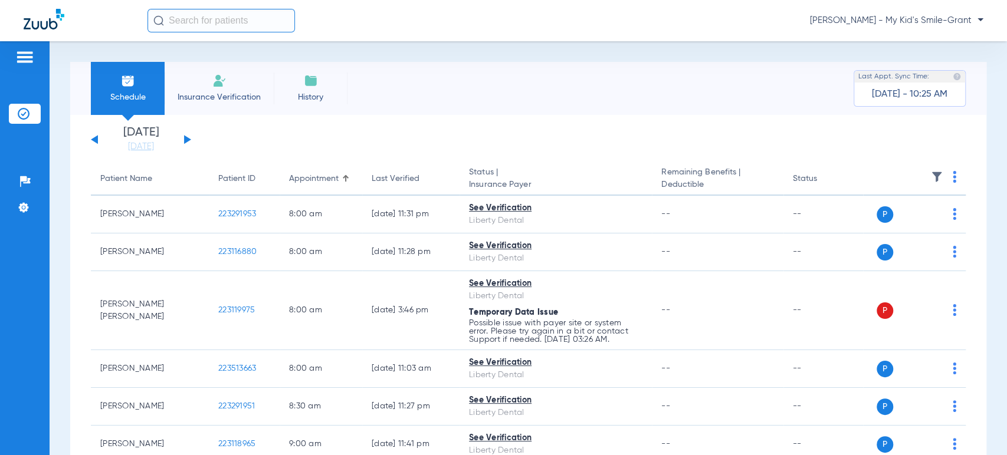
click at [953, 176] on img at bounding box center [955, 177] width 4 height 12
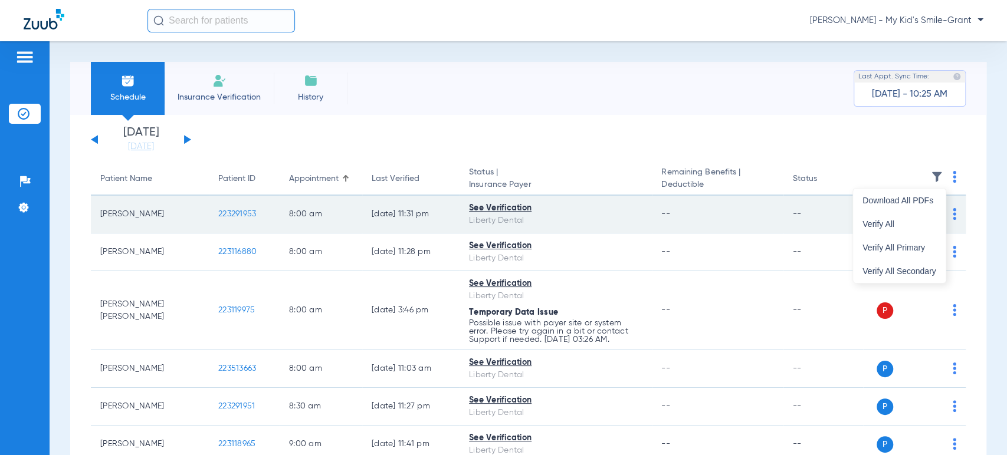
click at [908, 221] on span "Verify All" at bounding box center [899, 224] width 74 height 8
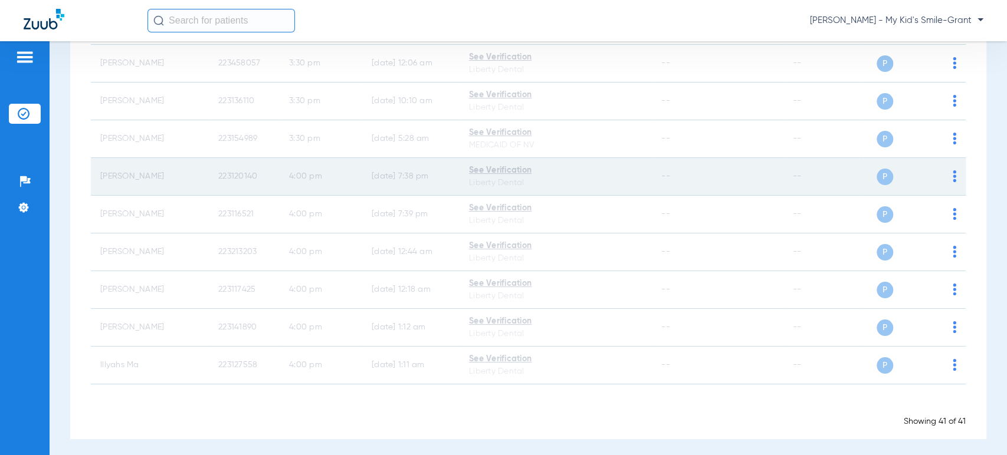
scroll to position [1443, 0]
